Goal: Communication & Community: Connect with others

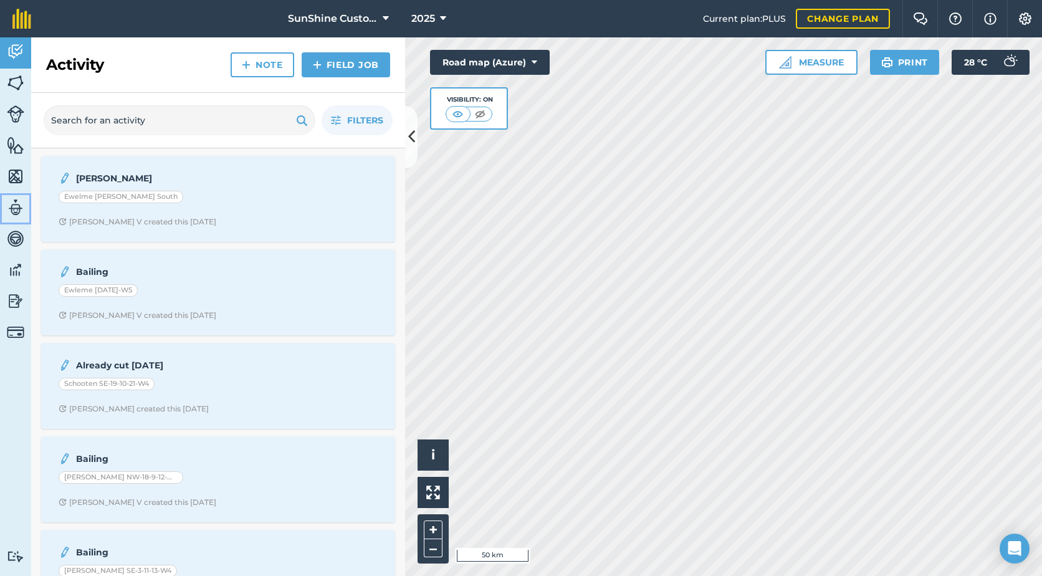
click at [10, 212] on img at bounding box center [15, 207] width 17 height 19
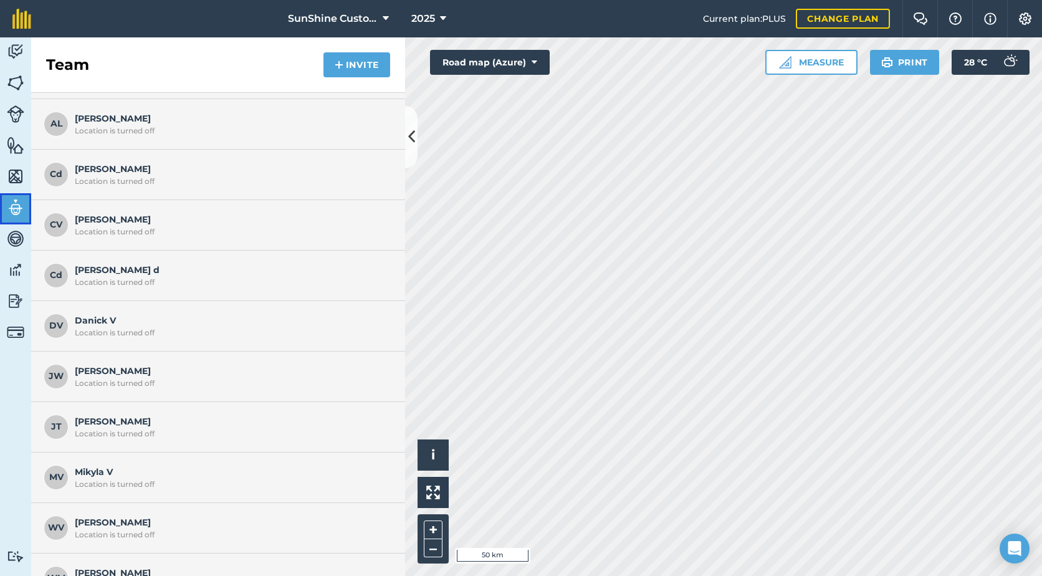
scroll to position [215, 0]
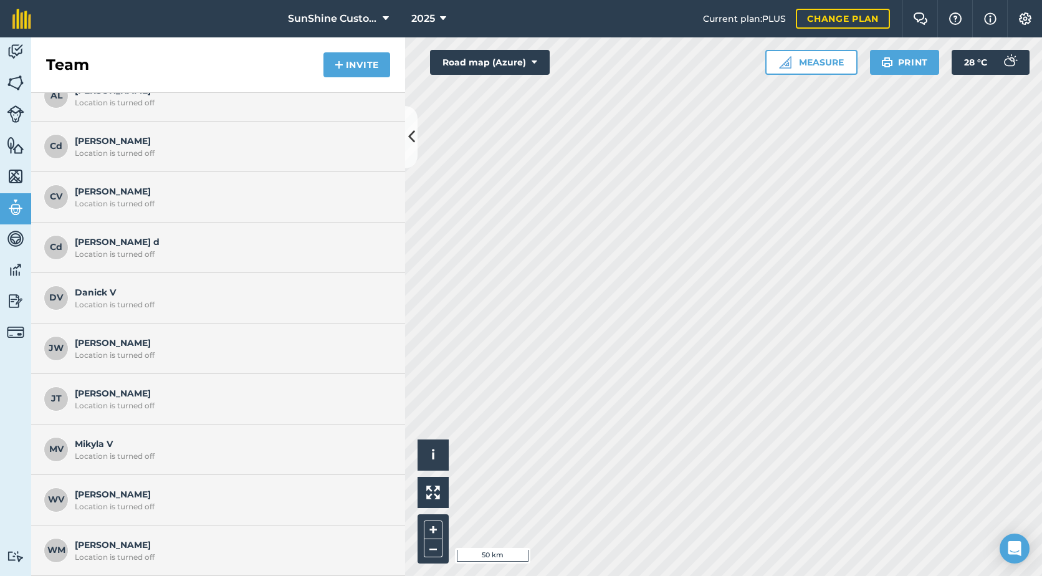
click at [130, 345] on span "Johan W Location is turned off" at bounding box center [231, 348] width 312 height 24
click at [134, 358] on div "Location is turned off" at bounding box center [231, 355] width 312 height 10
click at [54, 399] on span "JT" at bounding box center [56, 398] width 25 height 25
click at [376, 59] on button "Invite" at bounding box center [356, 64] width 67 height 25
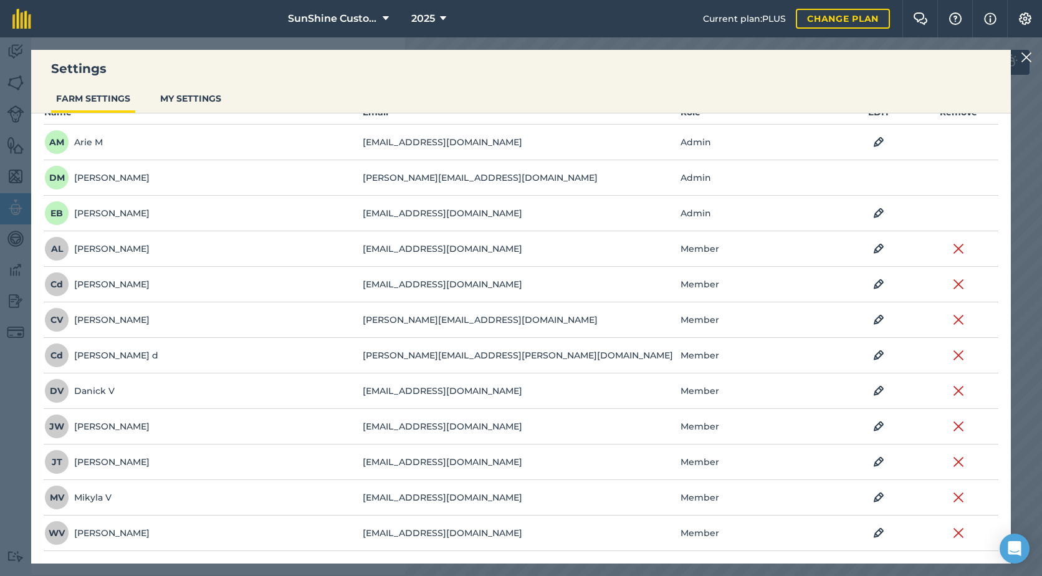
scroll to position [125, 0]
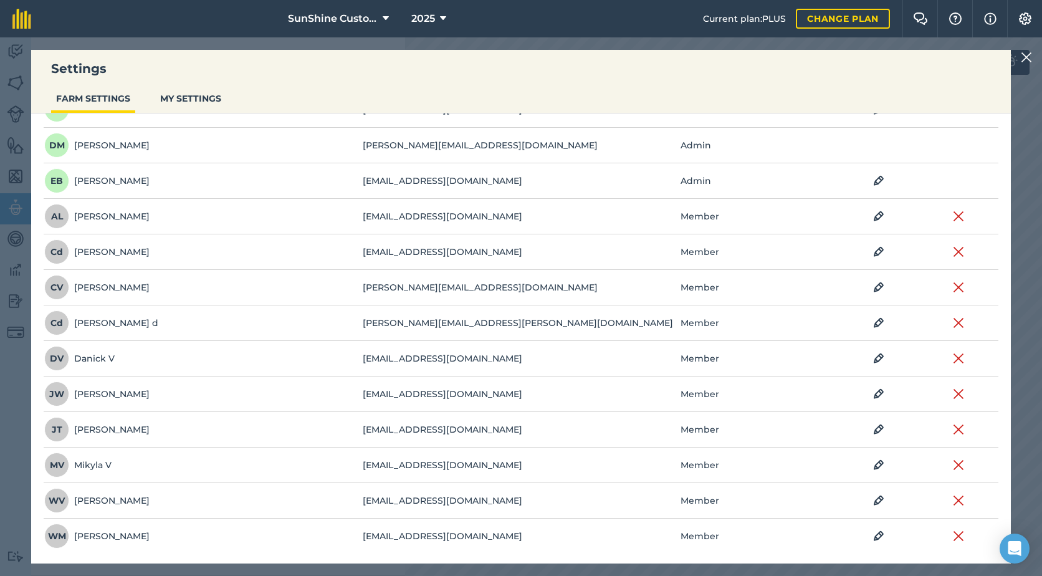
click at [67, 394] on span "JW" at bounding box center [56, 393] width 25 height 25
click at [641, 394] on td "johancanada2014@gmail.com" at bounding box center [521, 394] width 318 height 36
click at [454, 397] on td "johancanada2014@gmail.com" at bounding box center [521, 394] width 318 height 36
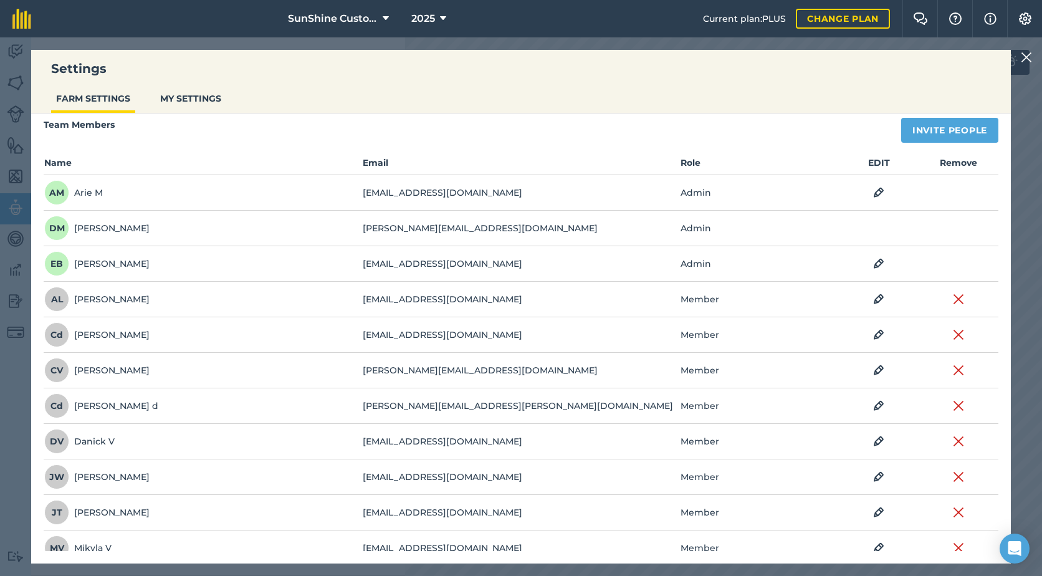
scroll to position [0, 0]
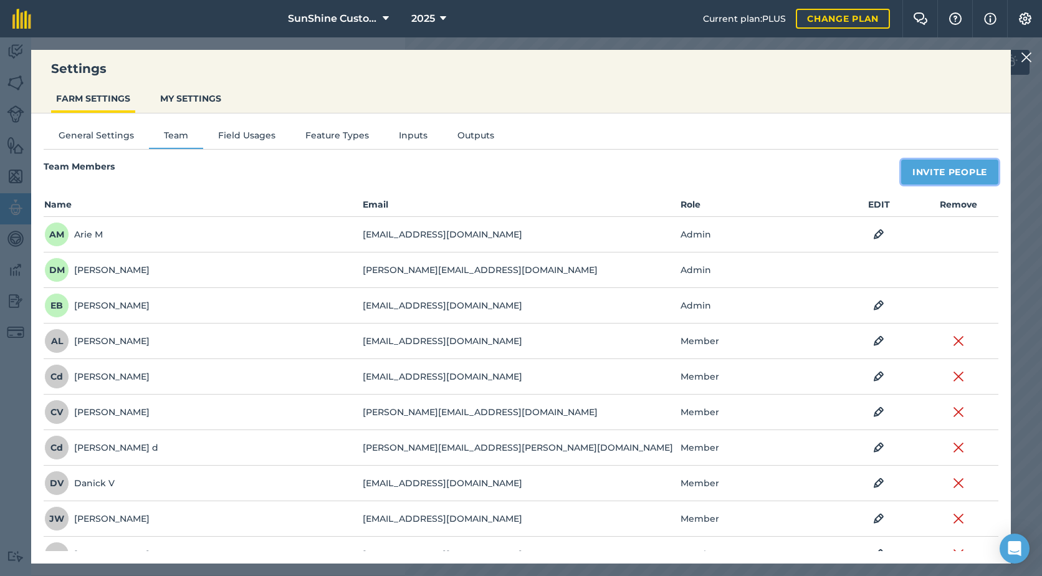
click at [932, 181] on button "Invite People" at bounding box center [949, 172] width 97 height 25
select select "MEMBER"
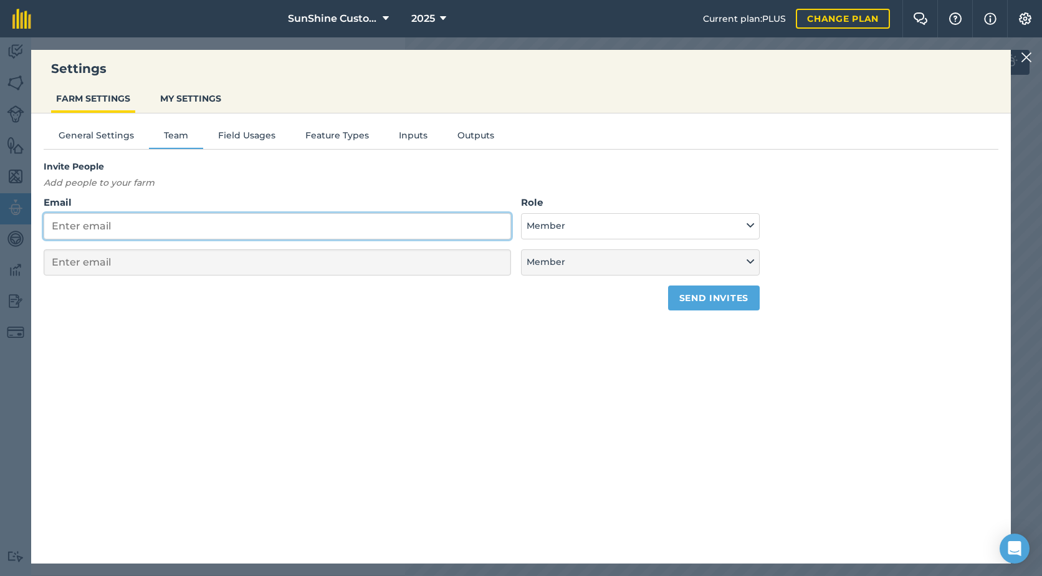
click at [127, 232] on input "Email" at bounding box center [277, 226] width 467 height 26
paste input "mariajohanwiebe@gmail.com"
type input "mariajohanwiebe@gmail.com"
select select "MEMBER"
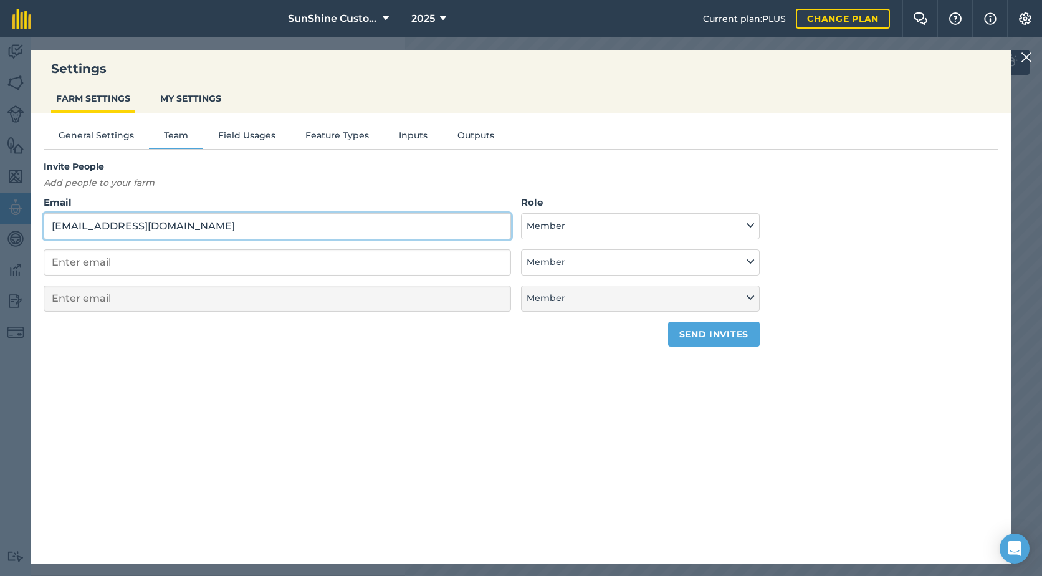
type input "mariajohanwiebe@gmail.com"
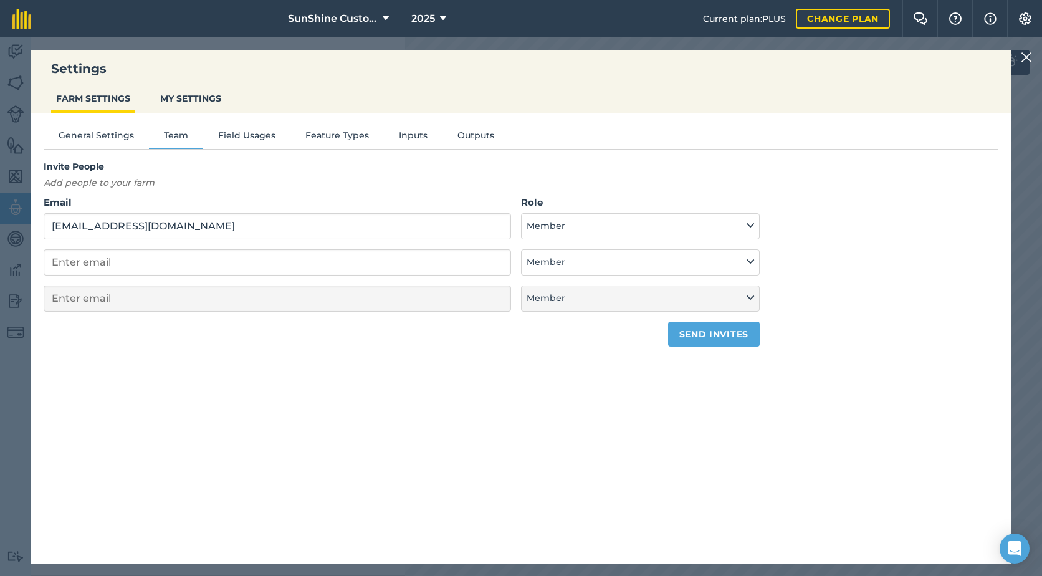
scroll to position [7, 0]
click at [575, 229] on button "Member" at bounding box center [640, 226] width 239 height 26
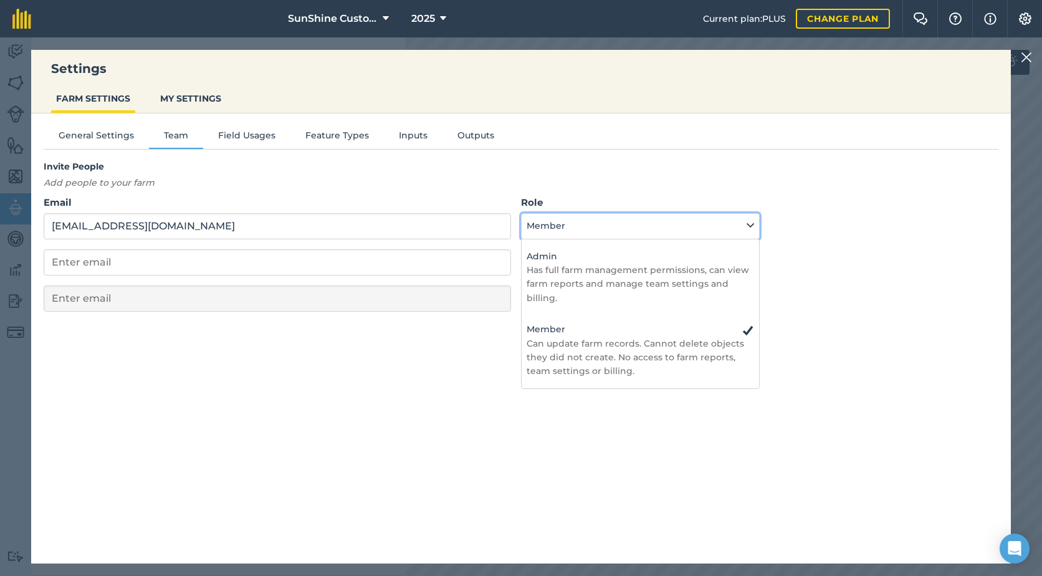
click at [575, 229] on button "Member" at bounding box center [640, 226] width 239 height 26
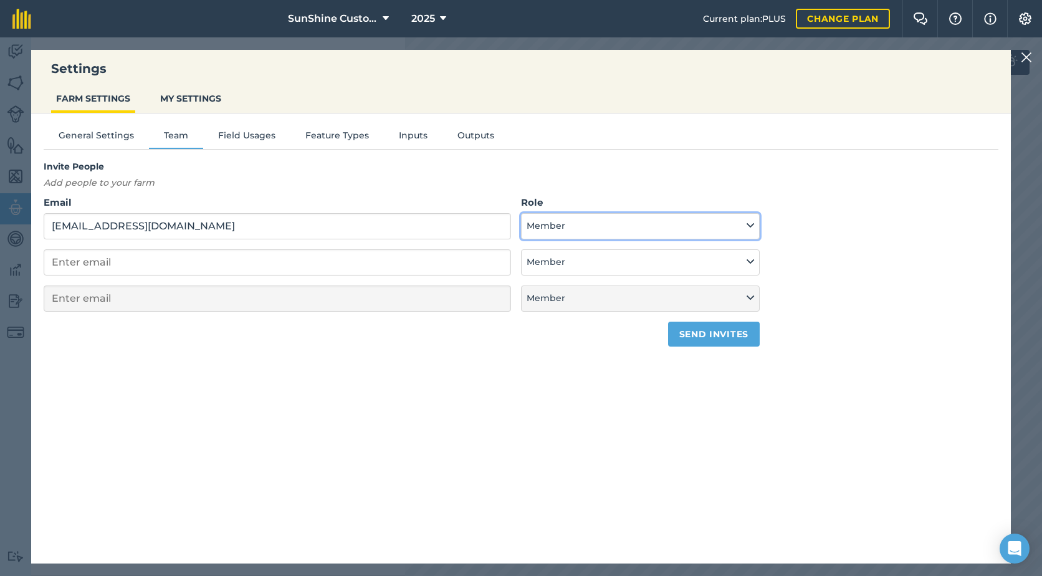
click at [575, 229] on button "Member" at bounding box center [640, 226] width 239 height 26
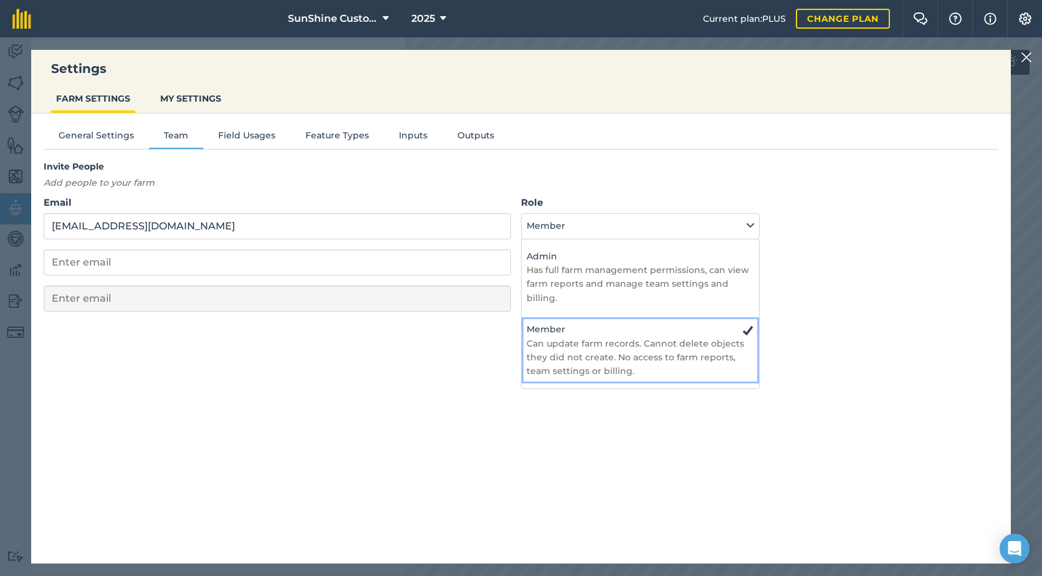
click at [566, 346] on p "Can update farm records. Cannot delete objects they did not create. No access t…" at bounding box center [640, 357] width 227 height 42
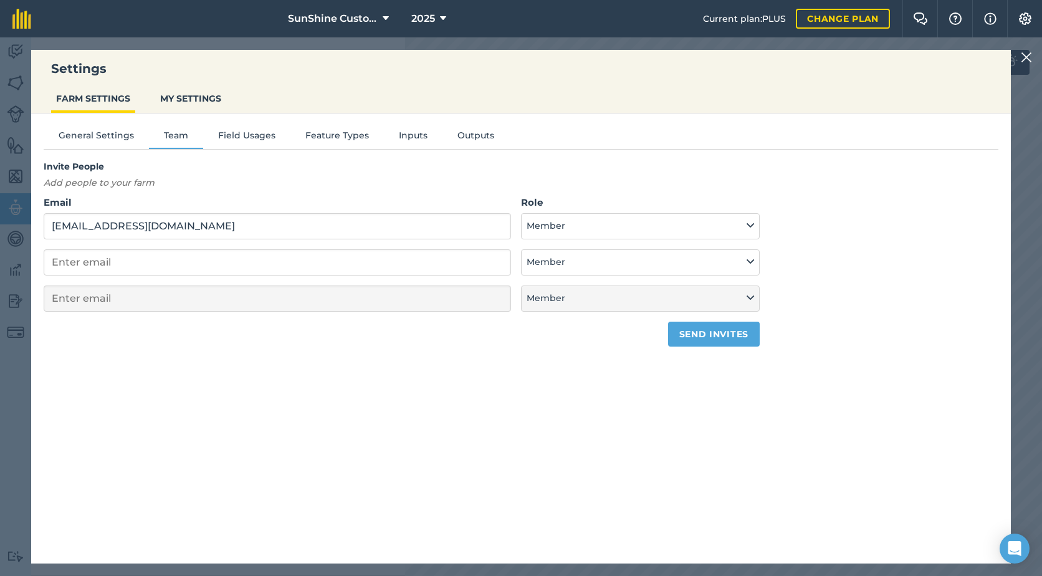
click at [376, 372] on div "General Settings Team Field Usages Feature Types Inputs Outputs Invite People A…" at bounding box center [521, 331] width 980 height 437
click at [703, 338] on button "Send invites" at bounding box center [714, 334] width 92 height 25
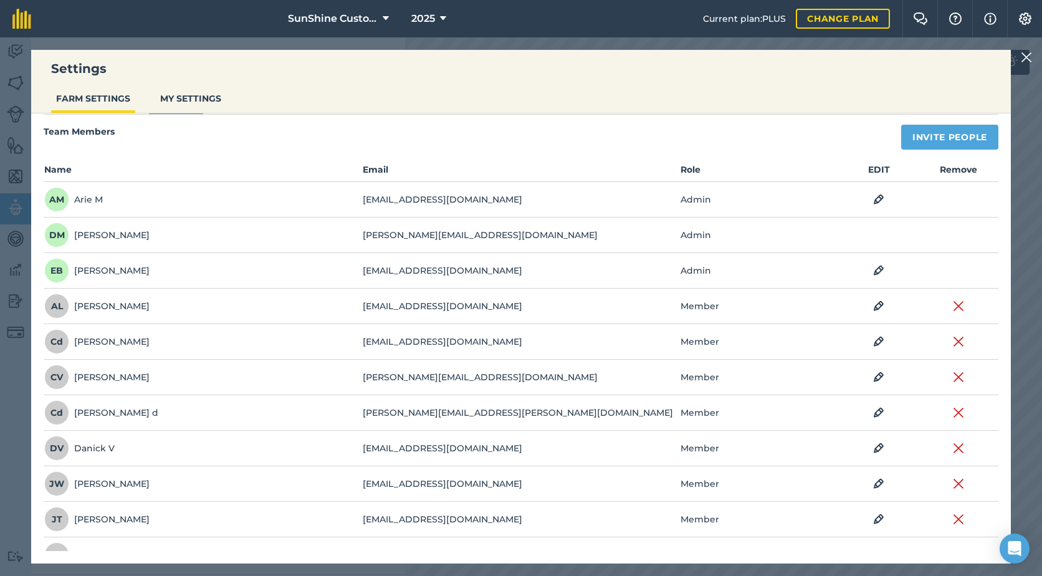
scroll to position [0, 0]
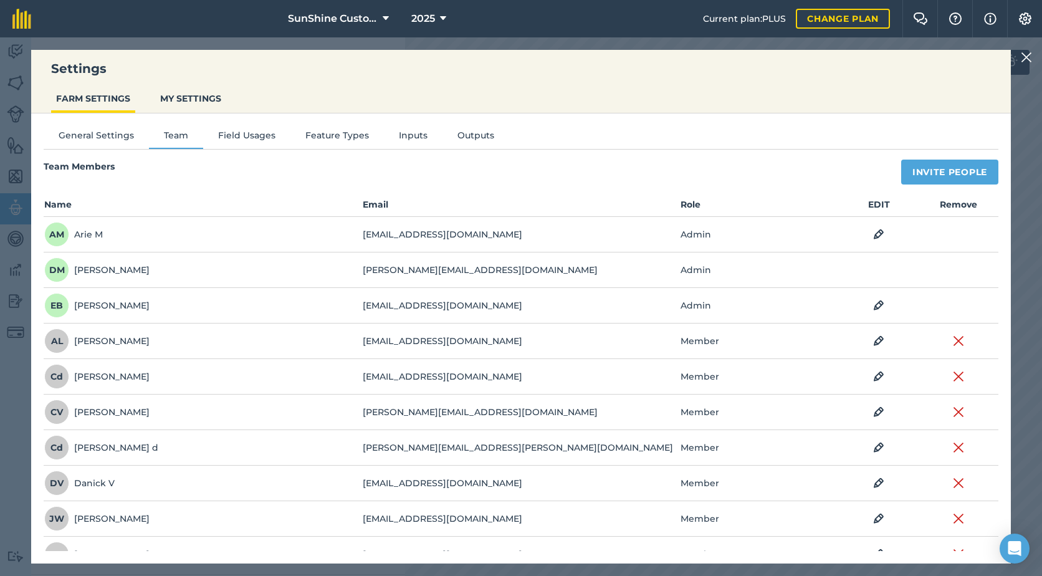
click at [1028, 57] on img at bounding box center [1026, 57] width 11 height 15
